Goal: Task Accomplishment & Management: Use online tool/utility

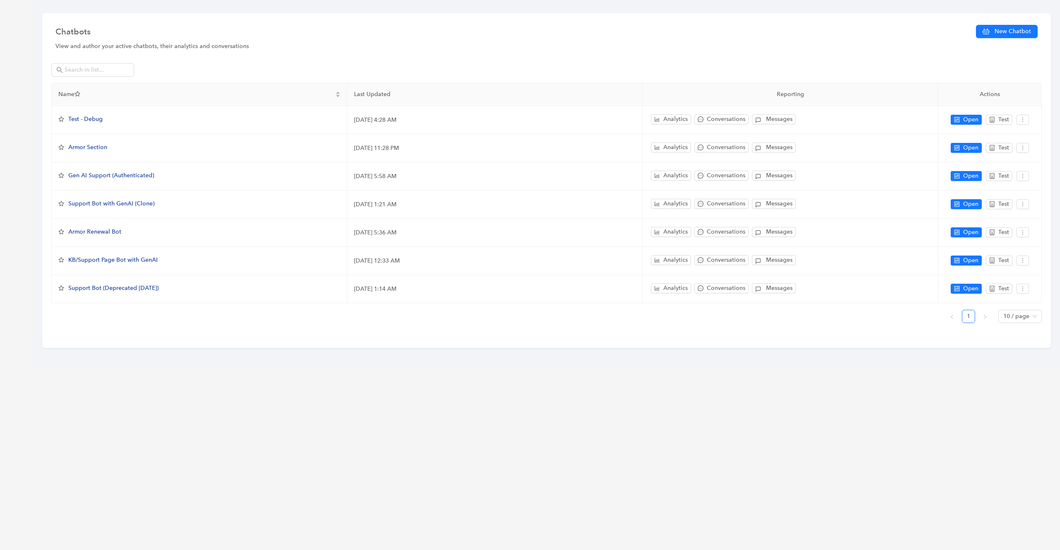
click at [24, 33] on div "Chatbots New Chatbot View and author your active chatbots, their analytics and …" at bounding box center [530, 275] width 1060 height 550
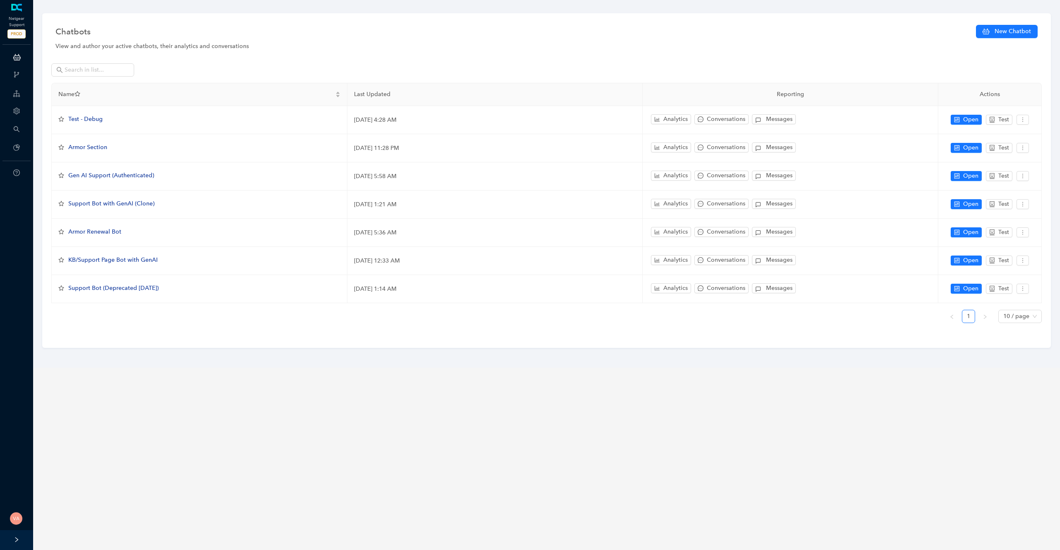
click at [144, 44] on div "View and author your active chatbots, their analytics and conversations" at bounding box center [546, 46] width 982 height 9
click at [202, 40] on div "Chatbots New Chatbot" at bounding box center [546, 32] width 982 height 19
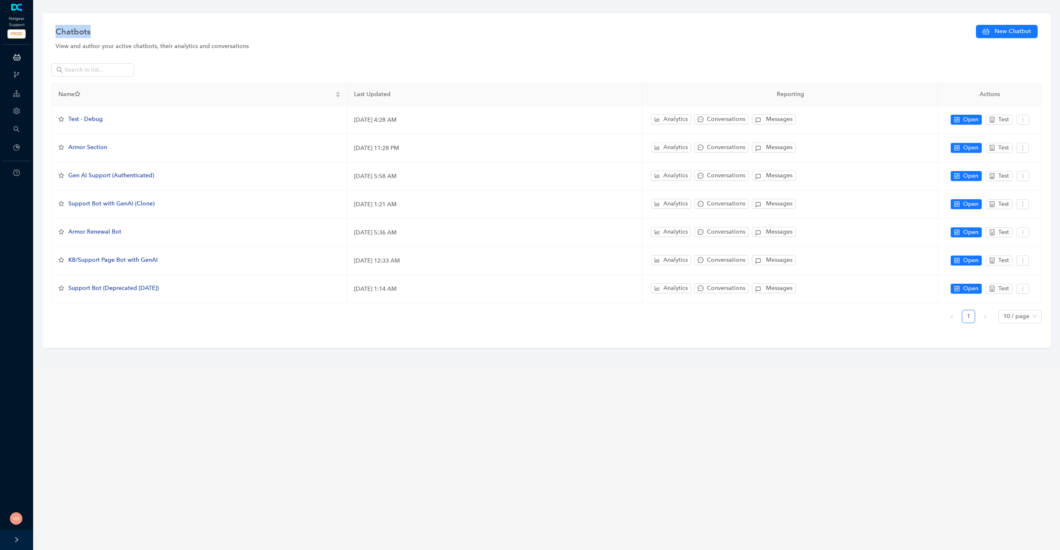
click at [202, 40] on div "Chatbots New Chatbot" at bounding box center [546, 32] width 982 height 19
click at [199, 45] on div "View and author your active chatbots, their analytics and conversations" at bounding box center [546, 46] width 982 height 9
click at [236, 46] on div "View and author your active chatbots, their analytics and conversations" at bounding box center [546, 46] width 982 height 9
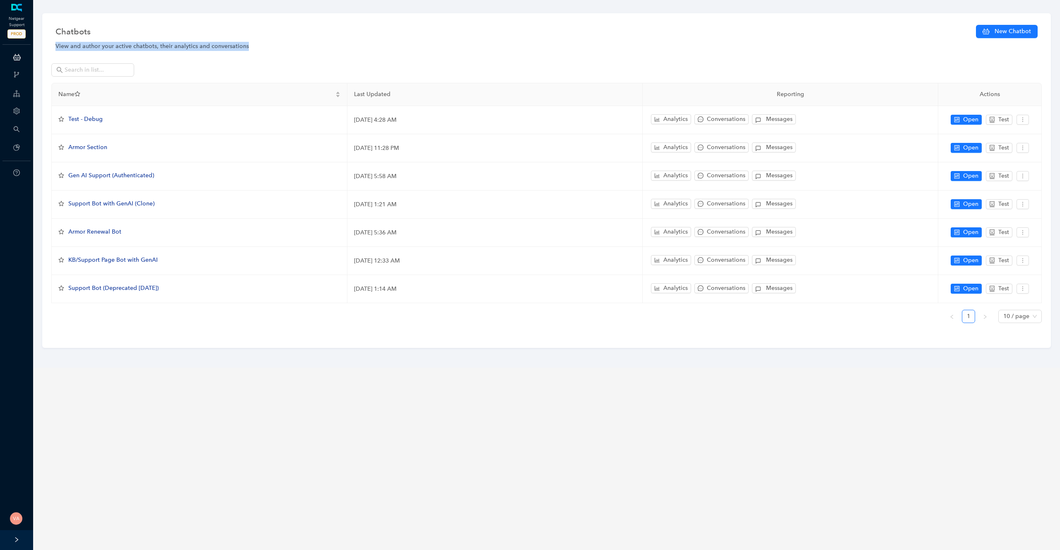
drag, startPoint x: 247, startPoint y: 46, endPoint x: 50, endPoint y: 45, distance: 197.5
click at [50, 45] on div "Chatbots New Chatbot View and author your active chatbots, their analytics and …" at bounding box center [546, 180] width 1009 height 335
drag, startPoint x: 50, startPoint y: 45, endPoint x: 254, endPoint y: 47, distance: 204.2
click at [254, 47] on div "Chatbots New Chatbot View and author your active chatbots, their analytics and …" at bounding box center [546, 180] width 1009 height 335
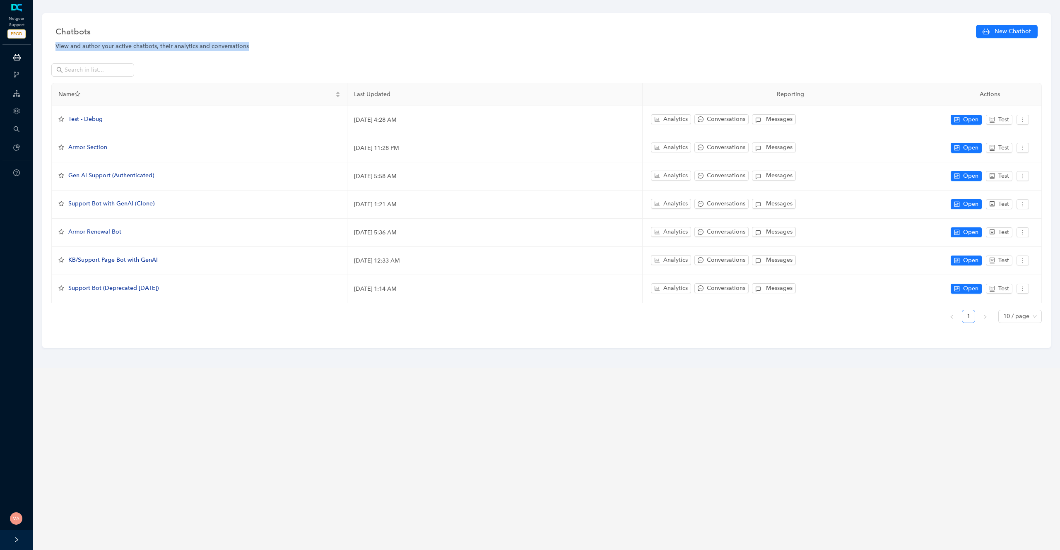
click at [254, 47] on div "View and author your active chatbots, their analytics and conversations" at bounding box center [546, 46] width 982 height 9
drag, startPoint x: 254, startPoint y: 47, endPoint x: 44, endPoint y: 45, distance: 210.0
click at [44, 45] on div "Chatbots New Chatbot View and author your active chatbots, their analytics and …" at bounding box center [546, 180] width 1009 height 335
click at [57, 44] on div "View and author your active chatbots, their analytics and conversations" at bounding box center [546, 46] width 982 height 9
drag, startPoint x: 54, startPoint y: 45, endPoint x: 274, endPoint y: 44, distance: 219.9
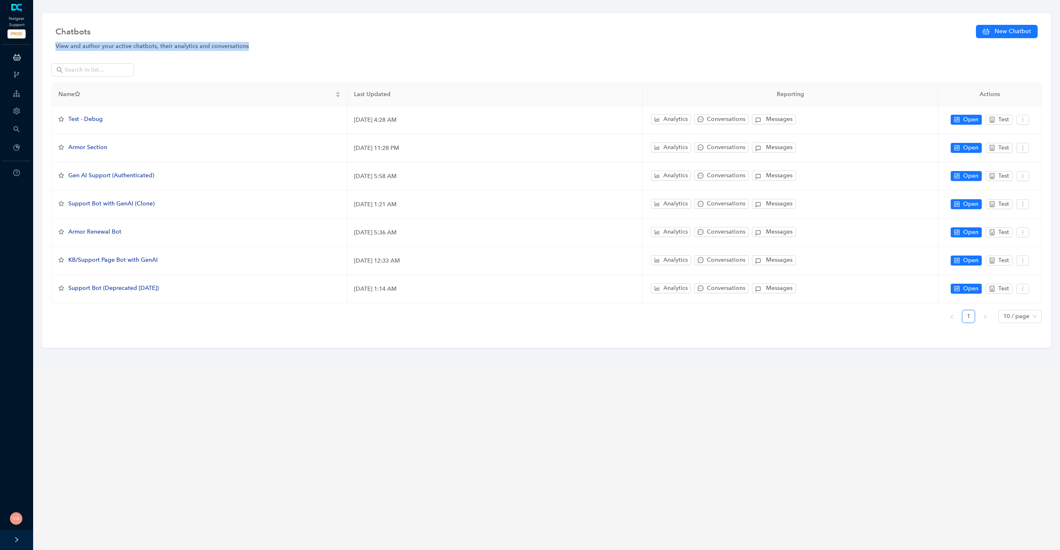
click at [274, 44] on div "Chatbots New Chatbot View and author your active chatbots, their analytics and …" at bounding box center [546, 180] width 1009 height 335
click at [274, 44] on div "View and author your active chatbots, their analytics and conversations" at bounding box center [546, 46] width 982 height 9
drag, startPoint x: 253, startPoint y: 44, endPoint x: 58, endPoint y: 44, distance: 195.1
click at [58, 44] on div "View and author your active chatbots, their analytics and conversations" at bounding box center [546, 46] width 982 height 9
click at [57, 45] on div "View and author your active chatbots, their analytics and conversations" at bounding box center [546, 46] width 982 height 9
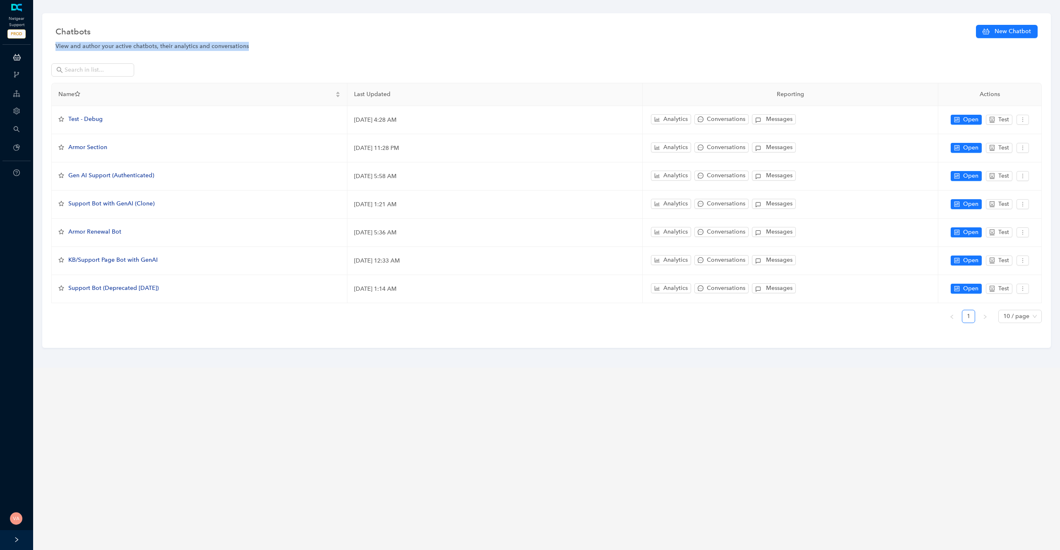
drag, startPoint x: 57, startPoint y: 45, endPoint x: 242, endPoint y: 48, distance: 185.1
click at [242, 48] on div "View and author your active chatbots, their analytics and conversations" at bounding box center [546, 46] width 982 height 9
drag, startPoint x: 275, startPoint y: 44, endPoint x: 43, endPoint y: 46, distance: 232.3
click at [43, 46] on div "Chatbots New Chatbot View and author your active chatbots, their analytics and …" at bounding box center [546, 180] width 1009 height 335
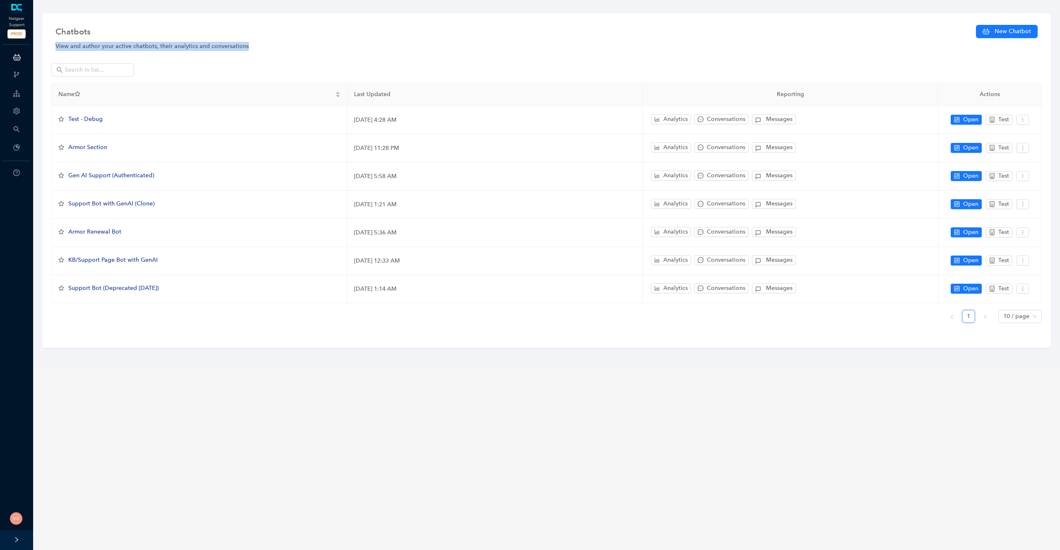
click at [49, 46] on div "Chatbots New Chatbot View and author your active chatbots, their analytics and …" at bounding box center [546, 180] width 1009 height 335
drag, startPoint x: 49, startPoint y: 46, endPoint x: 274, endPoint y: 47, distance: 224.9
click at [274, 47] on div "Chatbots New Chatbot View and author your active chatbots, their analytics and …" at bounding box center [546, 180] width 1009 height 335
click at [274, 47] on div "View and author your active chatbots, their analytics and conversations" at bounding box center [546, 46] width 982 height 9
drag, startPoint x: 272, startPoint y: 48, endPoint x: 47, endPoint y: 45, distance: 225.3
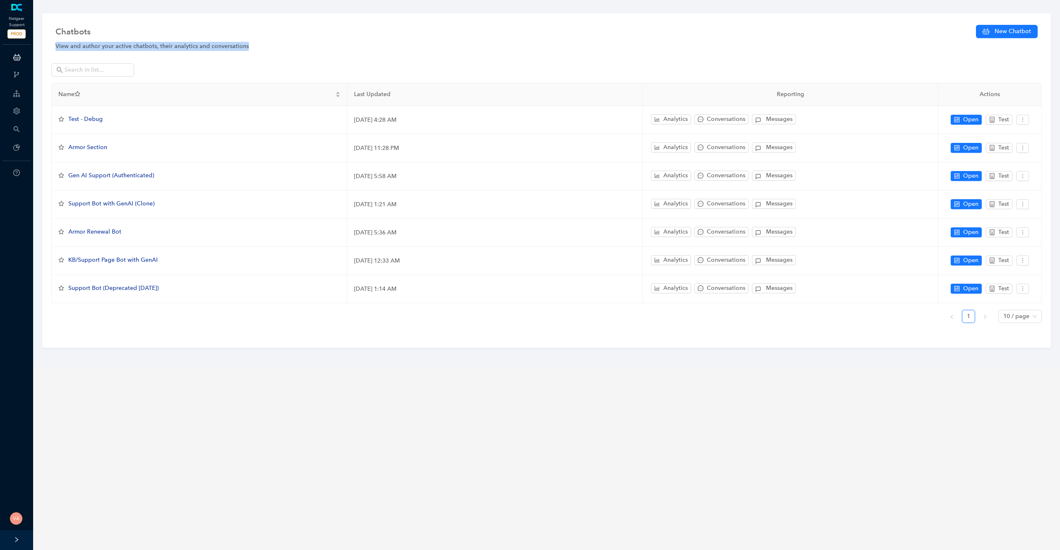
click at [47, 45] on div "Chatbots New Chatbot View and author your active chatbots, their analytics and …" at bounding box center [546, 180] width 1009 height 335
drag, startPoint x: 47, startPoint y: 45, endPoint x: 303, endPoint y: 48, distance: 255.9
click at [303, 48] on div "Chatbots New Chatbot View and author your active chatbots, their analytics and …" at bounding box center [546, 180] width 1009 height 335
click at [303, 48] on div "View and author your active chatbots, their analytics and conversations" at bounding box center [546, 46] width 982 height 9
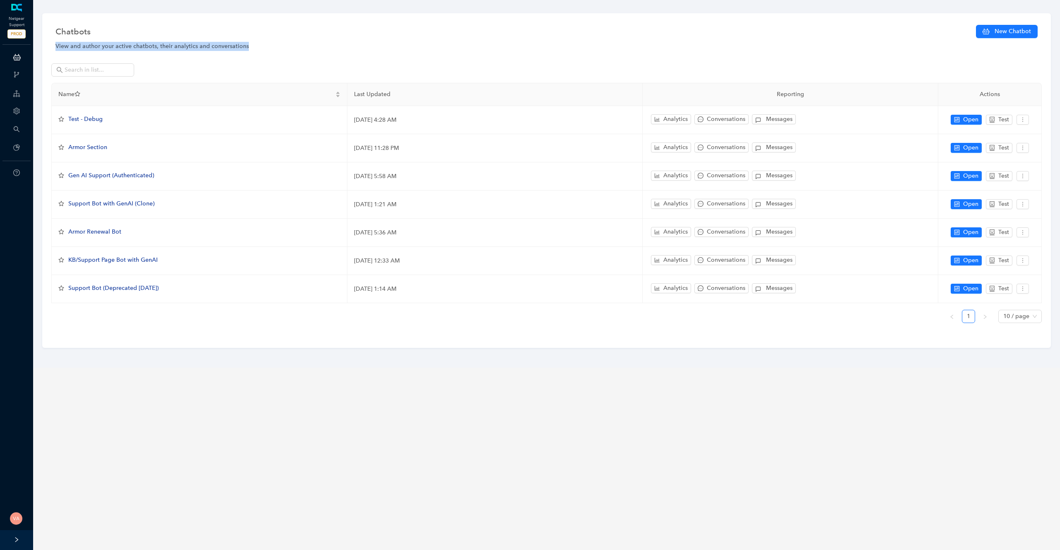
drag, startPoint x: 303, startPoint y: 48, endPoint x: 51, endPoint y: 43, distance: 251.8
click at [51, 43] on div "Chatbots New Chatbot View and author your active chatbots, their analytics and …" at bounding box center [546, 180] width 1009 height 335
drag, startPoint x: 51, startPoint y: 43, endPoint x: 305, endPoint y: 50, distance: 253.9
click at [305, 50] on div "Chatbots New Chatbot View and author your active chatbots, their analytics and …" at bounding box center [546, 180] width 1009 height 335
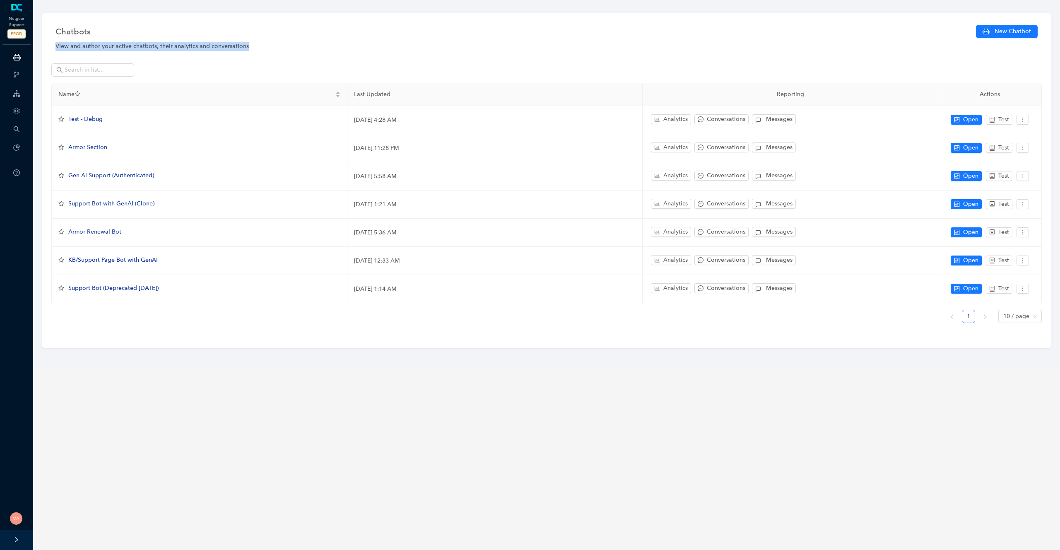
click at [305, 50] on div "View and author your active chatbots, their analytics and conversations" at bounding box center [546, 46] width 982 height 9
drag, startPoint x: 305, startPoint y: 50, endPoint x: 66, endPoint y: 43, distance: 239.1
click at [66, 43] on div "View and author your active chatbots, their analytics and conversations" at bounding box center [546, 46] width 982 height 9
click at [49, 43] on div "Chatbots New Chatbot View and author your active chatbots, their analytics and …" at bounding box center [546, 180] width 1009 height 335
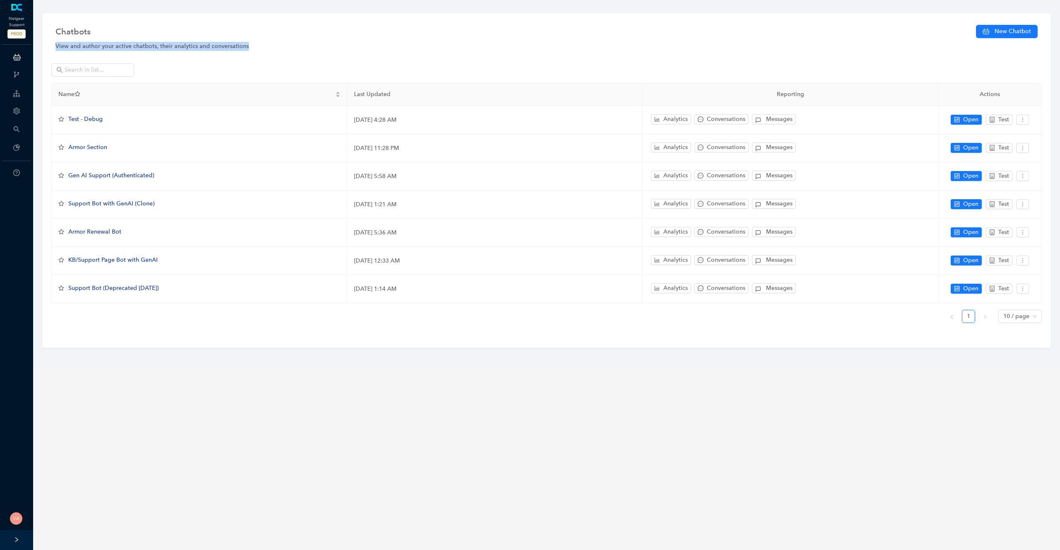
drag, startPoint x: 49, startPoint y: 44, endPoint x: 116, endPoint y: 47, distance: 66.3
click at [115, 47] on div "Chatbots New Chatbot View and author your active chatbots, their analytics and …" at bounding box center [546, 180] width 1009 height 335
click at [116, 47] on div "View and author your active chatbots, their analytics and conversations" at bounding box center [546, 46] width 982 height 9
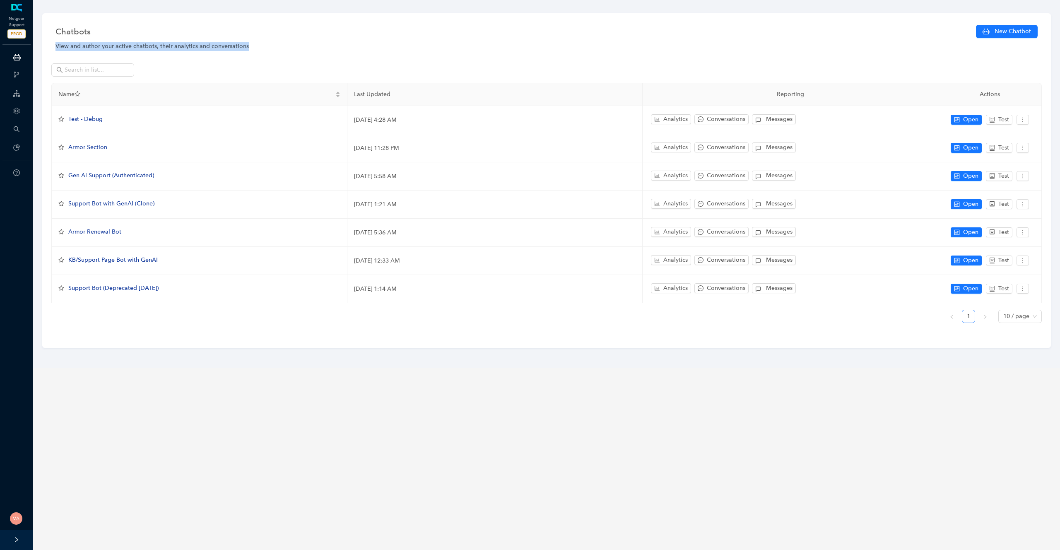
click at [171, 50] on div "View and author your active chatbots, their analytics and conversations" at bounding box center [546, 46] width 982 height 9
click at [194, 395] on main "Chatbots New Chatbot View and author your active chatbots, their analytics and …" at bounding box center [546, 275] width 1027 height 550
click at [245, 48] on div "View and author your active chatbots, their analytics and conversations" at bounding box center [546, 46] width 982 height 9
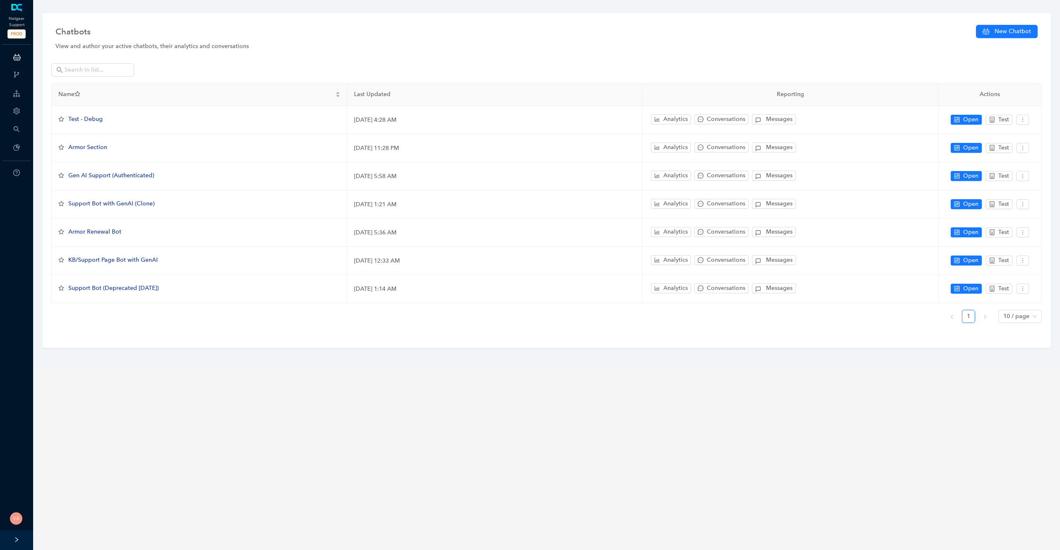
click at [245, 48] on div "View and author your active chatbots, their analytics and conversations" at bounding box center [546, 46] width 982 height 9
click at [219, 48] on div "View and author your active chatbots, their analytics and conversations" at bounding box center [546, 46] width 982 height 9
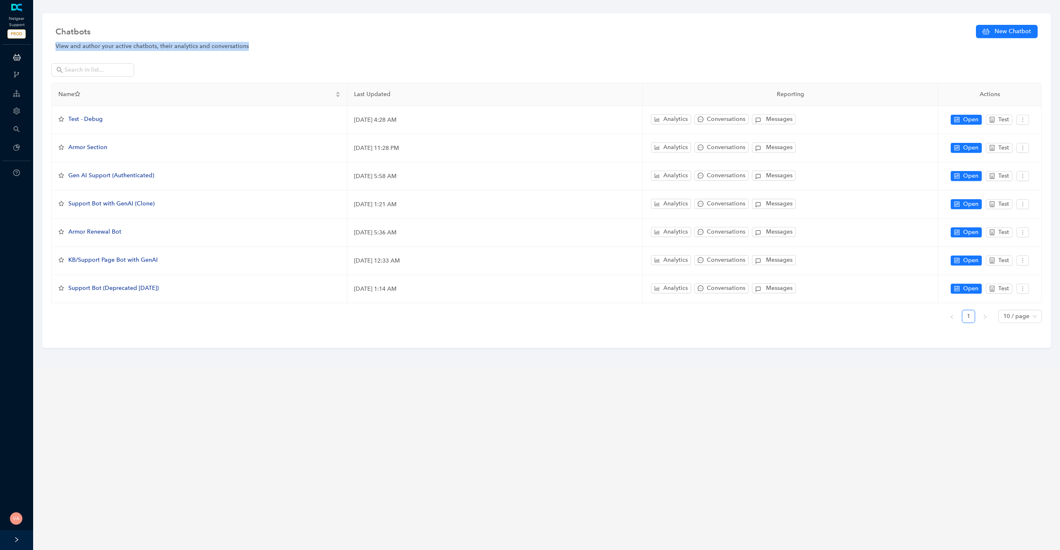
click at [203, 47] on div "View and author your active chatbots, their analytics and conversations" at bounding box center [546, 46] width 982 height 9
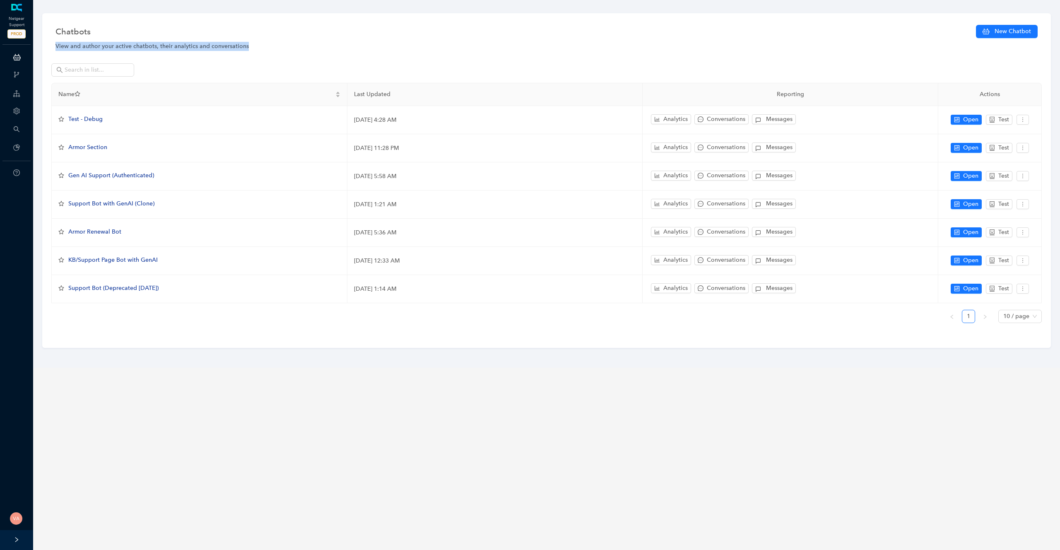
click at [203, 47] on div "View and author your active chatbots, their analytics and conversations" at bounding box center [546, 46] width 982 height 9
